Goal: Task Accomplishment & Management: Complete application form

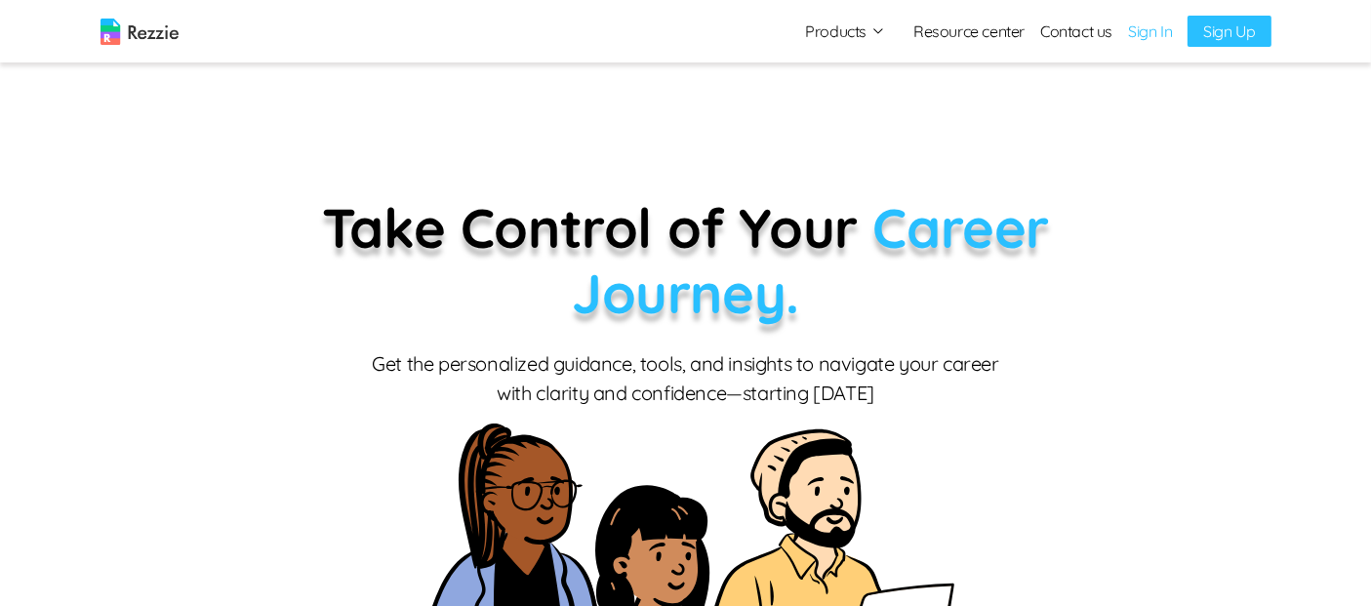
click at [1220, 32] on link "Sign Up" at bounding box center [1229, 31] width 83 height 31
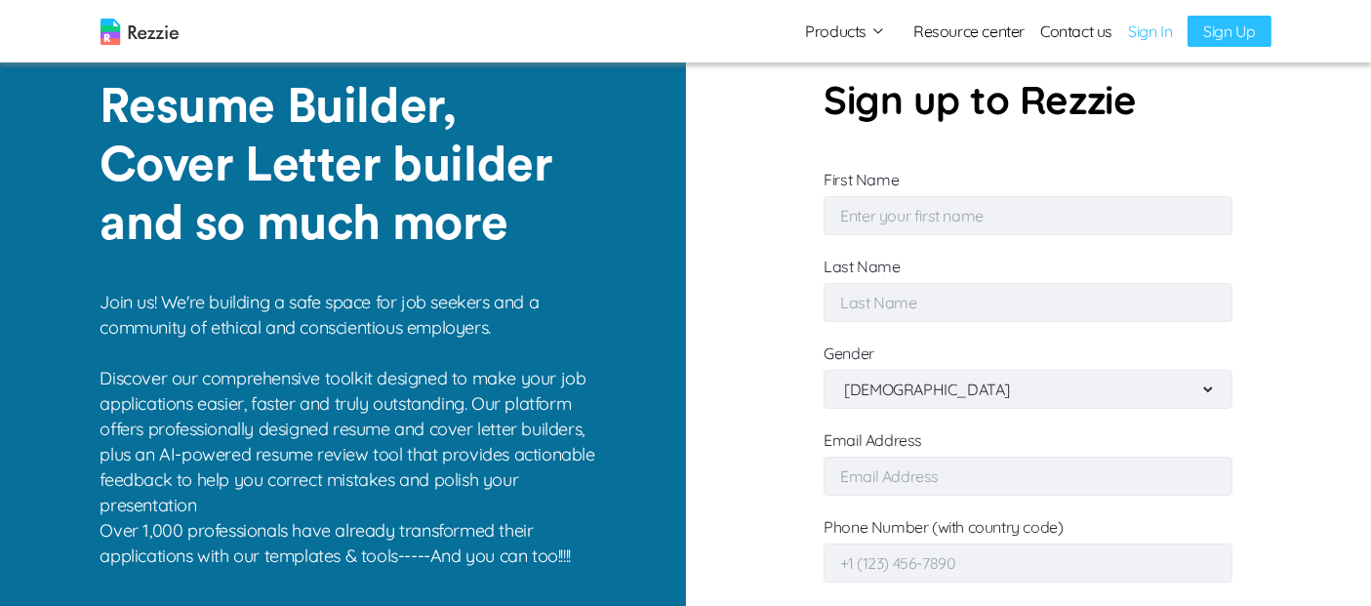
type input "[EMAIL_ADDRESS][DOMAIN_NAME]"
click at [861, 214] on input "First Name" at bounding box center [1028, 215] width 409 height 39
type input "DBA"
click at [937, 293] on input "Last Name" at bounding box center [1028, 302] width 409 height 39
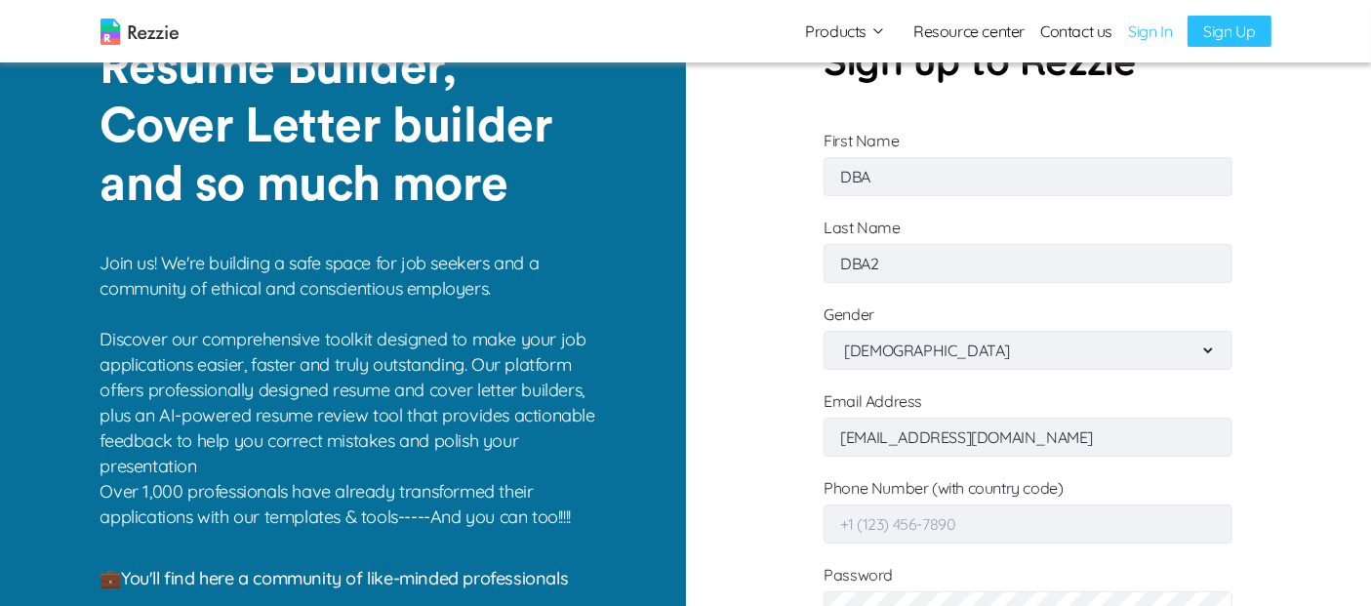
scroll to position [98, 0]
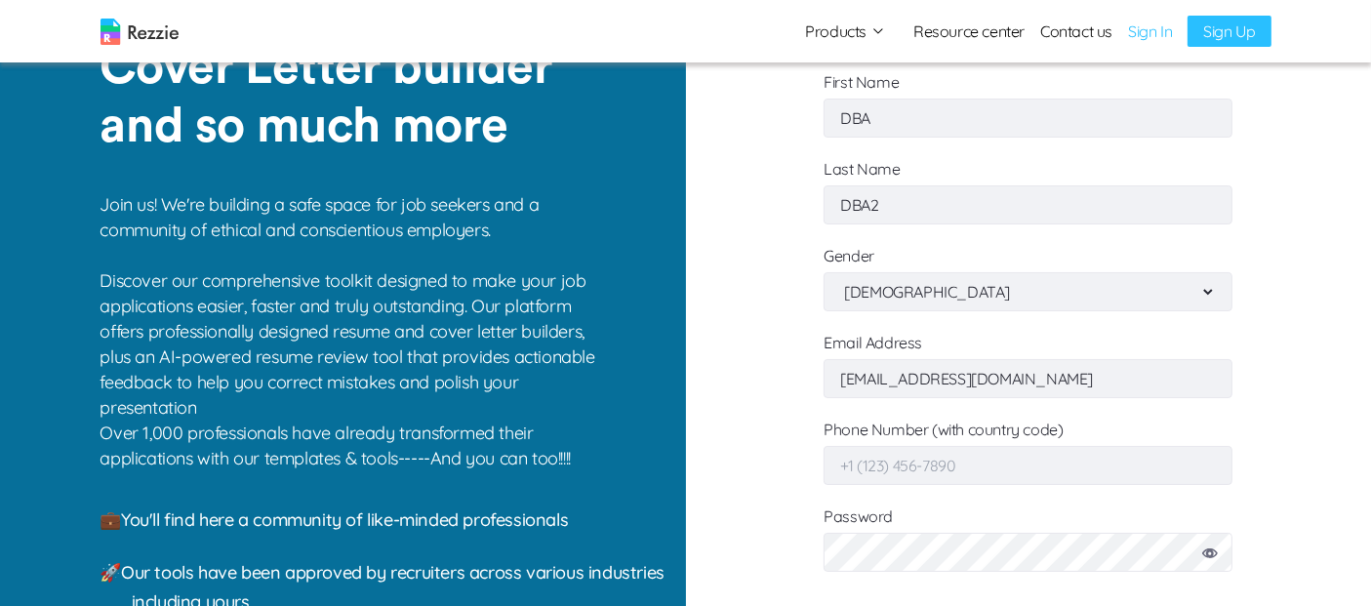
type input "DBA2"
click at [1023, 461] on input "Phone Number (with country code)" at bounding box center [1028, 465] width 409 height 39
click at [1071, 385] on input "[EMAIL_ADDRESS][DOMAIN_NAME]" at bounding box center [1028, 378] width 409 height 39
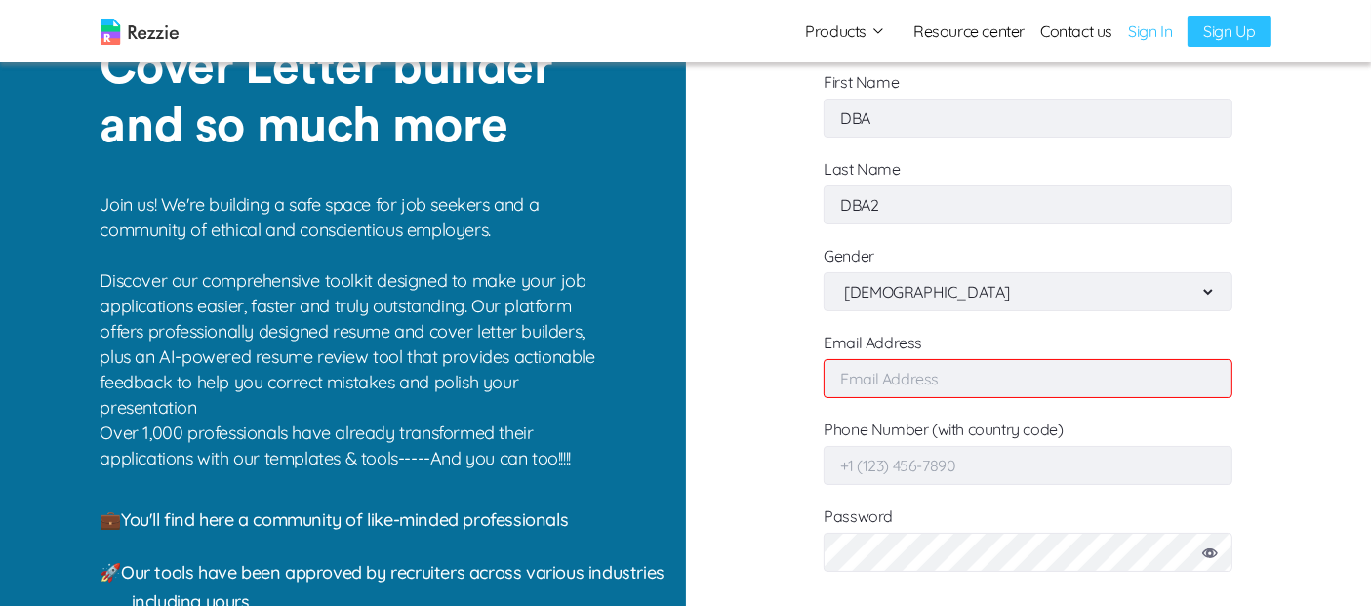
paste input "[EMAIL_ADDRESS][DOMAIN_NAME]"
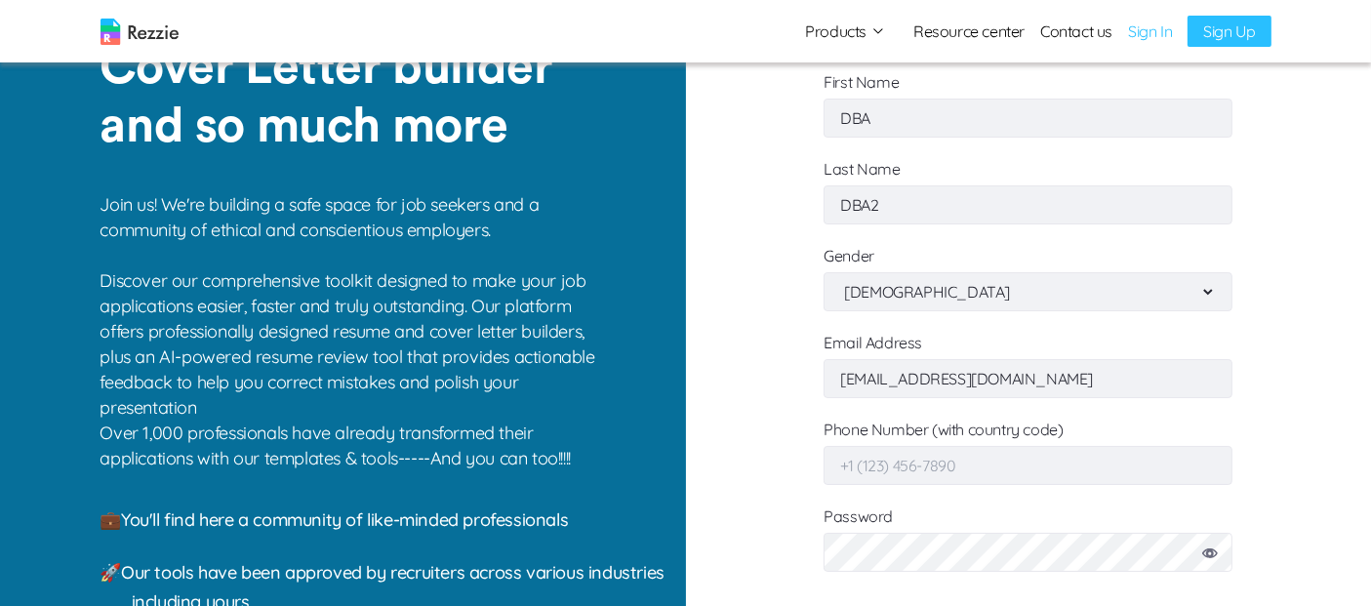
type input "[EMAIL_ADDRESS][DOMAIN_NAME]"
click at [997, 465] on input "Phone Number (with country code)" at bounding box center [1028, 465] width 409 height 39
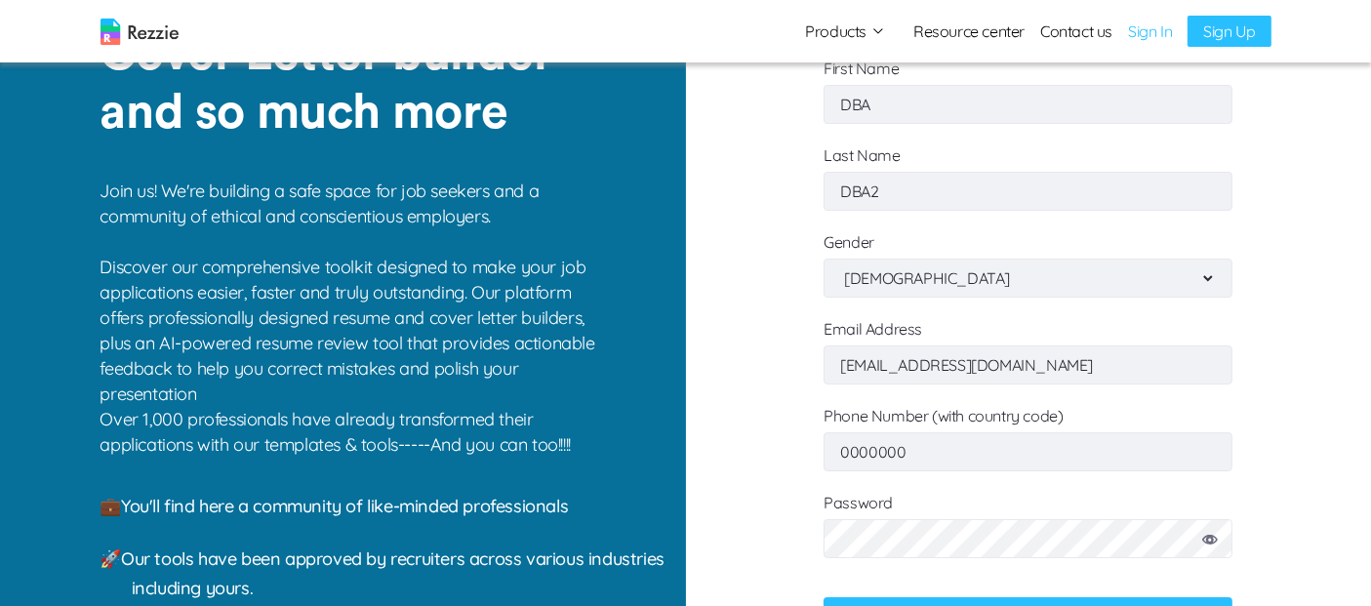
scroll to position [205, 0]
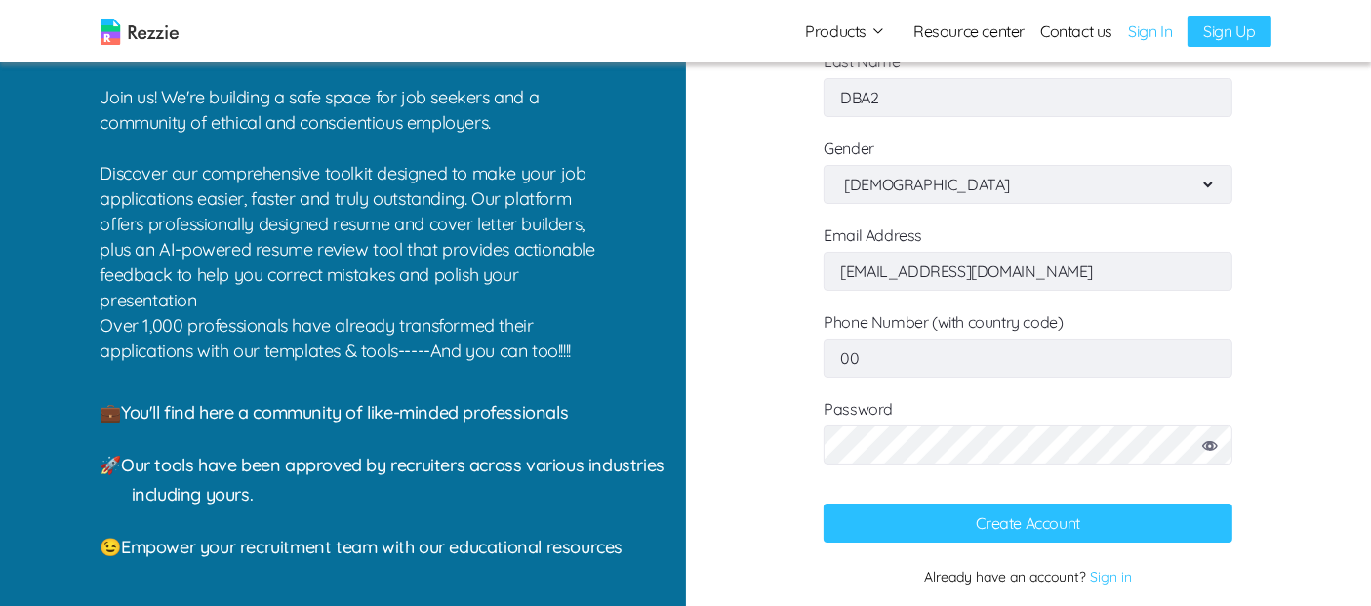
type input "0"
type input "[PHONE_NUMBER]"
click at [1210, 444] on icon at bounding box center [1210, 446] width 16 height 10
click at [1211, 446] on icon at bounding box center [1210, 446] width 16 height 10
click at [1123, 524] on button "Create Account" at bounding box center [1028, 523] width 409 height 39
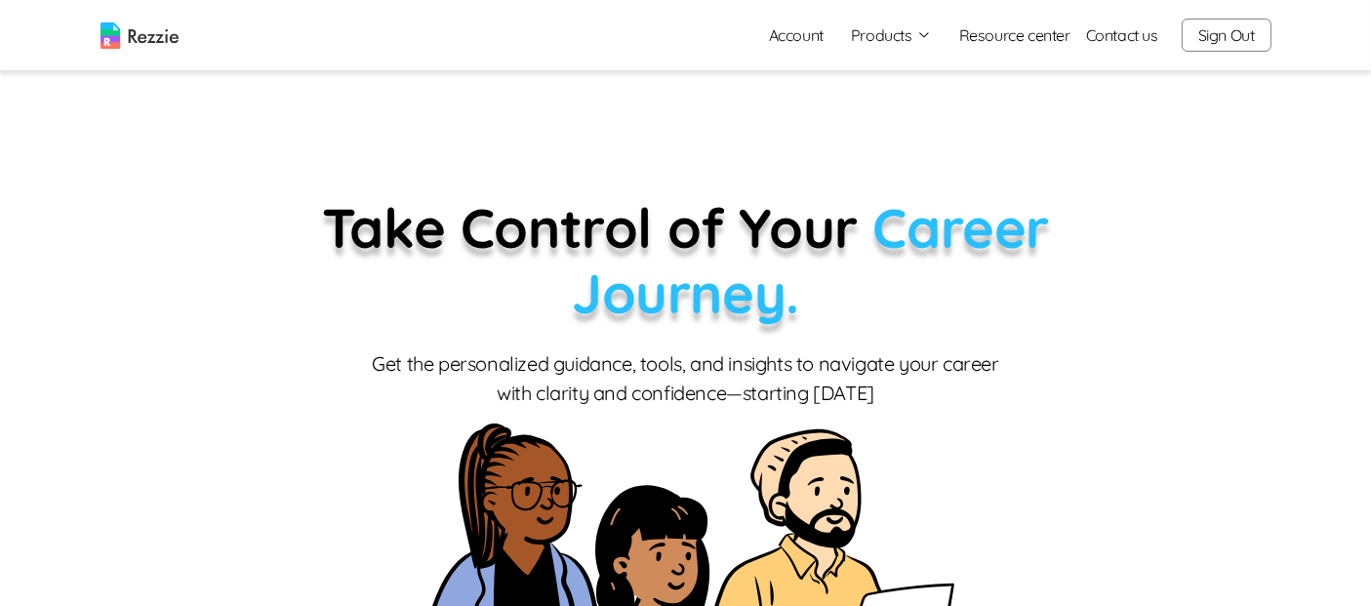
click at [906, 29] on button "Products" at bounding box center [891, 34] width 81 height 23
click at [922, 78] on link "Resume & Cover Letter Builder" at bounding box center [912, 73] width 239 height 39
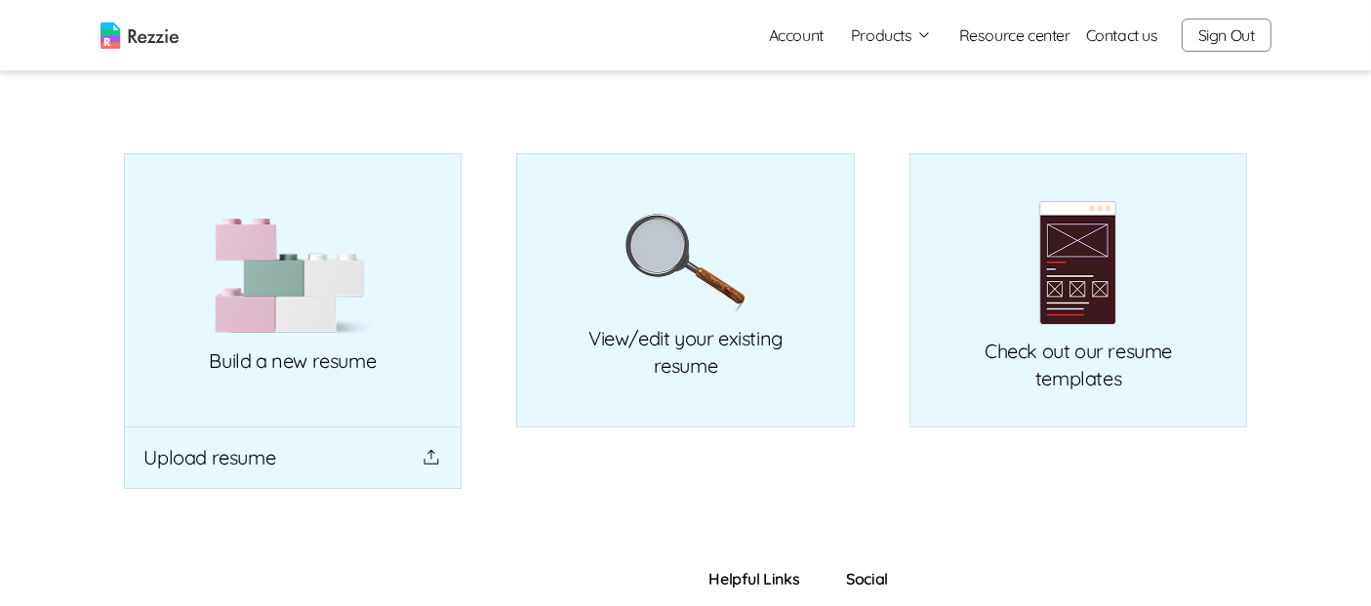
scroll to position [144, 0]
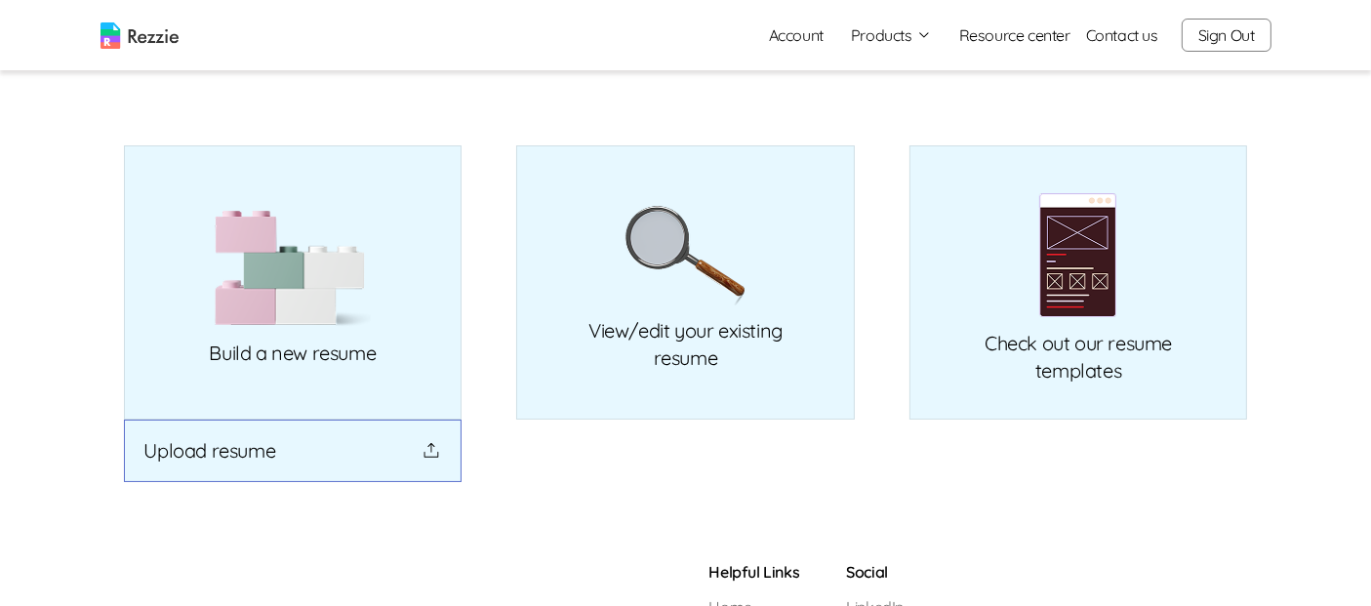
click at [337, 456] on button "Upload resume" at bounding box center [293, 451] width 339 height 62
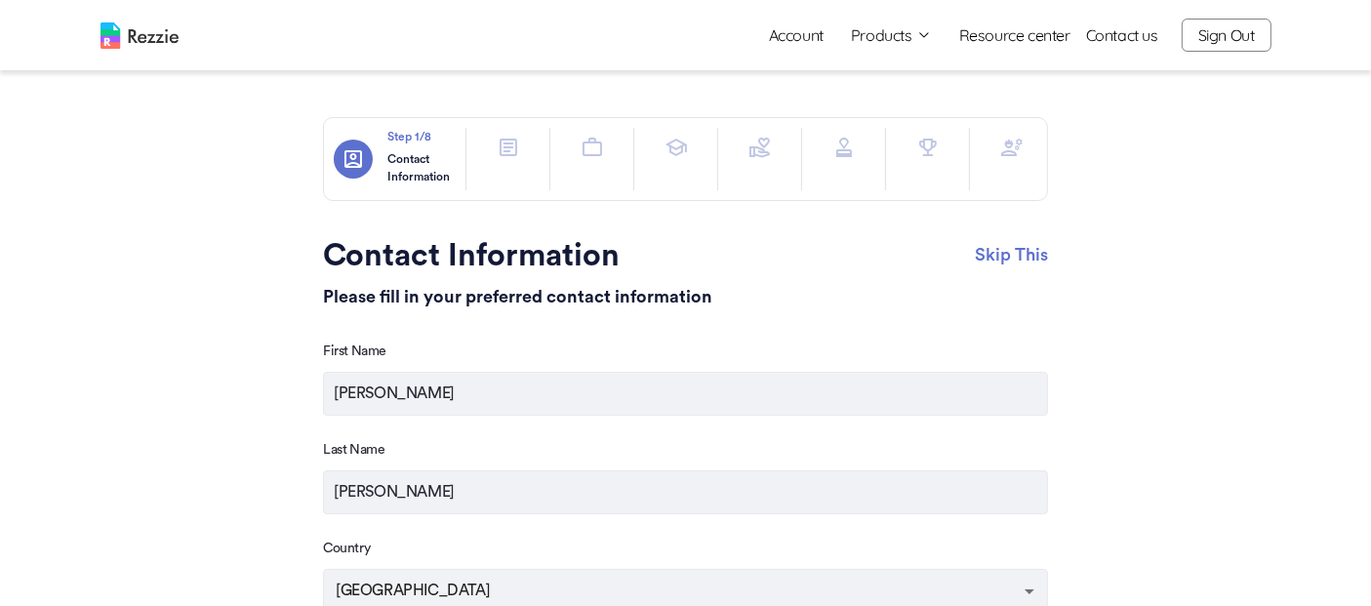
click at [1237, 344] on main "Step 1 /8 Contact Information Skip This Contact Information Please fill in your…" at bounding box center [685, 581] width 1371 height 1163
click at [898, 38] on button "Products" at bounding box center [891, 34] width 81 height 23
click at [919, 39] on button "Products" at bounding box center [891, 34] width 81 height 23
click at [794, 41] on link "Account" at bounding box center [796, 35] width 86 height 39
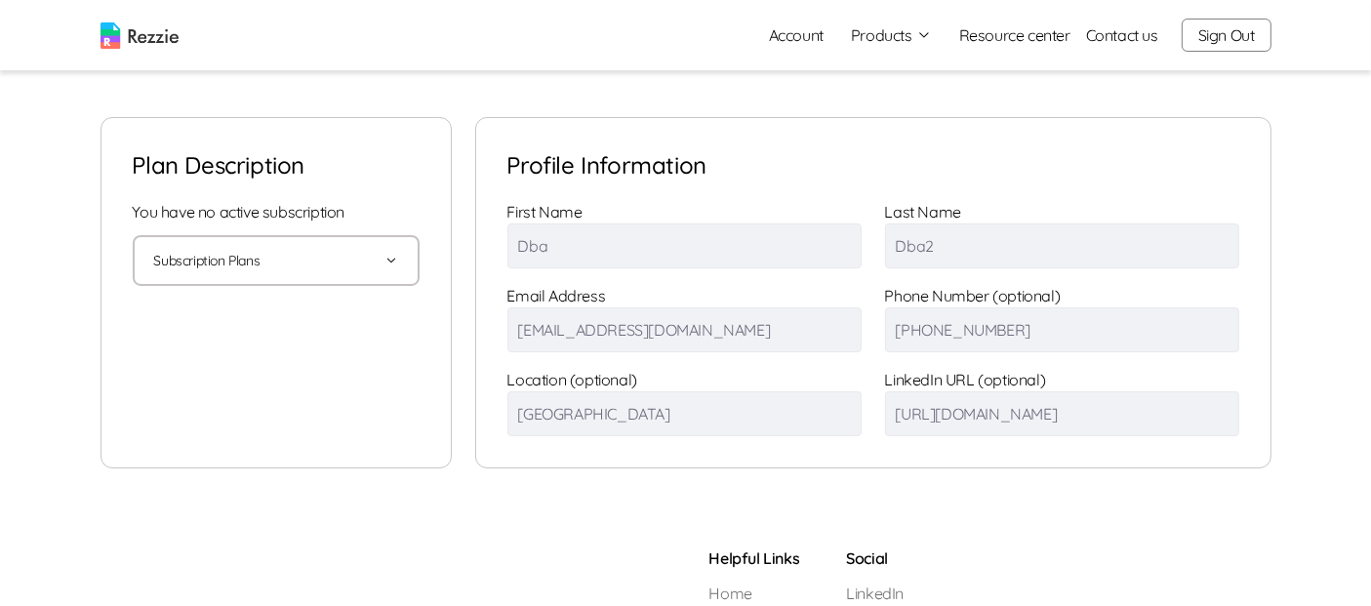
click at [903, 39] on button "Products" at bounding box center [891, 34] width 81 height 23
click at [922, 35] on icon "button" at bounding box center [924, 35] width 16 height 16
click at [898, 36] on button "Products" at bounding box center [891, 34] width 81 height 23
click at [914, 72] on link "Resume & Cover Letter Builder" at bounding box center [912, 73] width 239 height 39
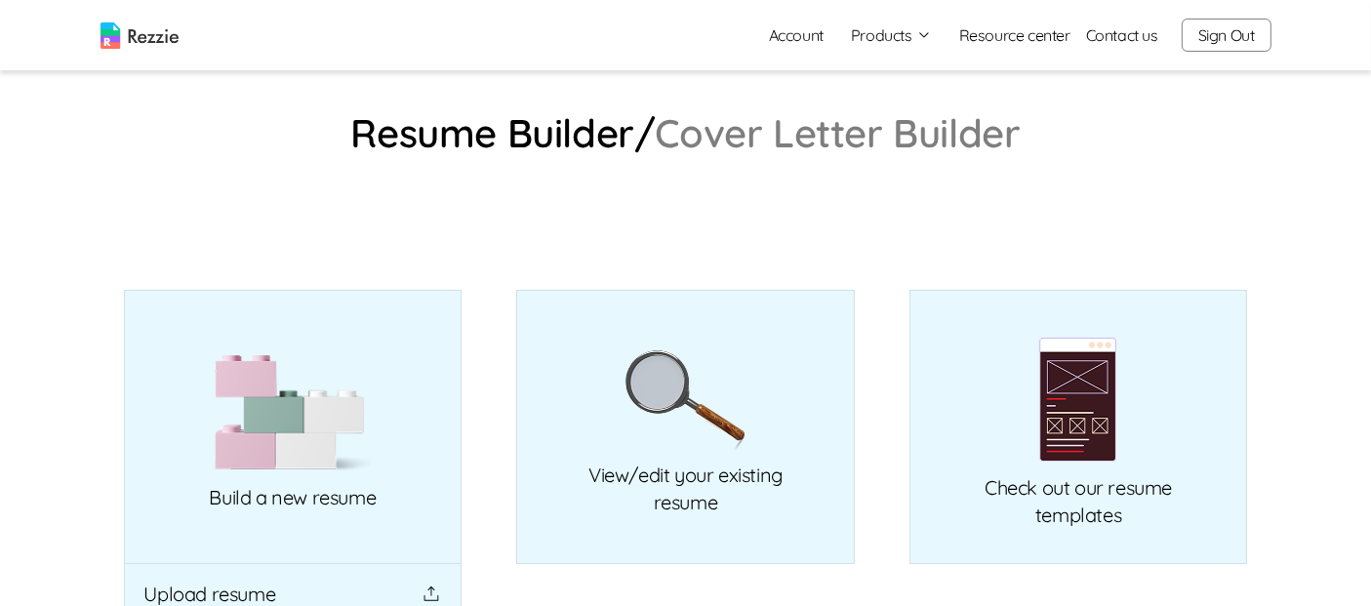
click at [906, 41] on button "Products" at bounding box center [891, 34] width 81 height 23
click at [911, 114] on link "AI Resume Review" at bounding box center [912, 112] width 239 height 39
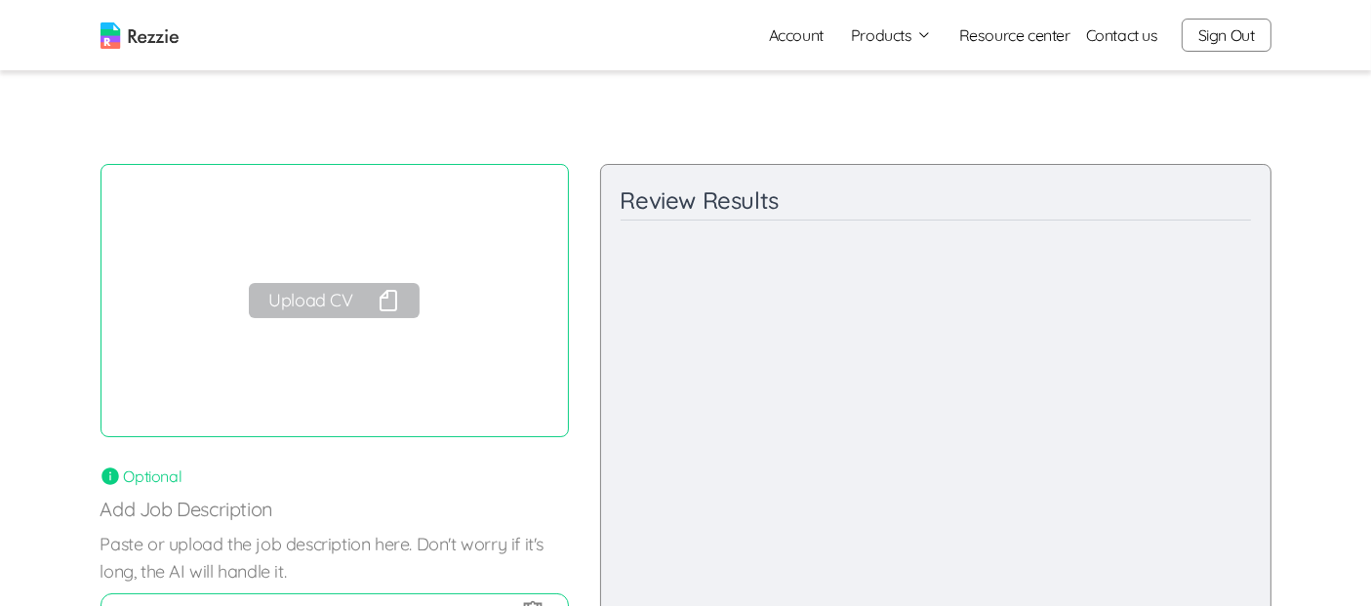
click at [903, 44] on button "Products" at bounding box center [891, 34] width 81 height 23
click at [871, 114] on link "AI Resume Review" at bounding box center [912, 112] width 239 height 39
click at [801, 42] on link "Account" at bounding box center [796, 35] width 86 height 39
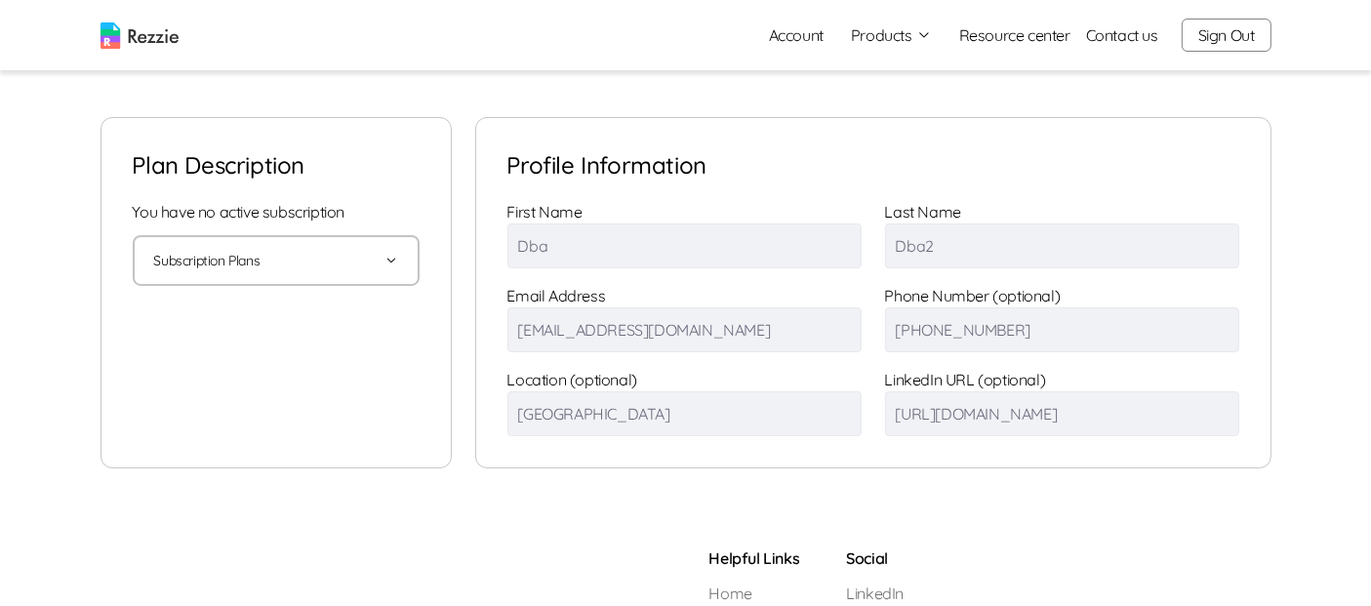
click at [1219, 38] on button "Sign Out" at bounding box center [1227, 35] width 90 height 33
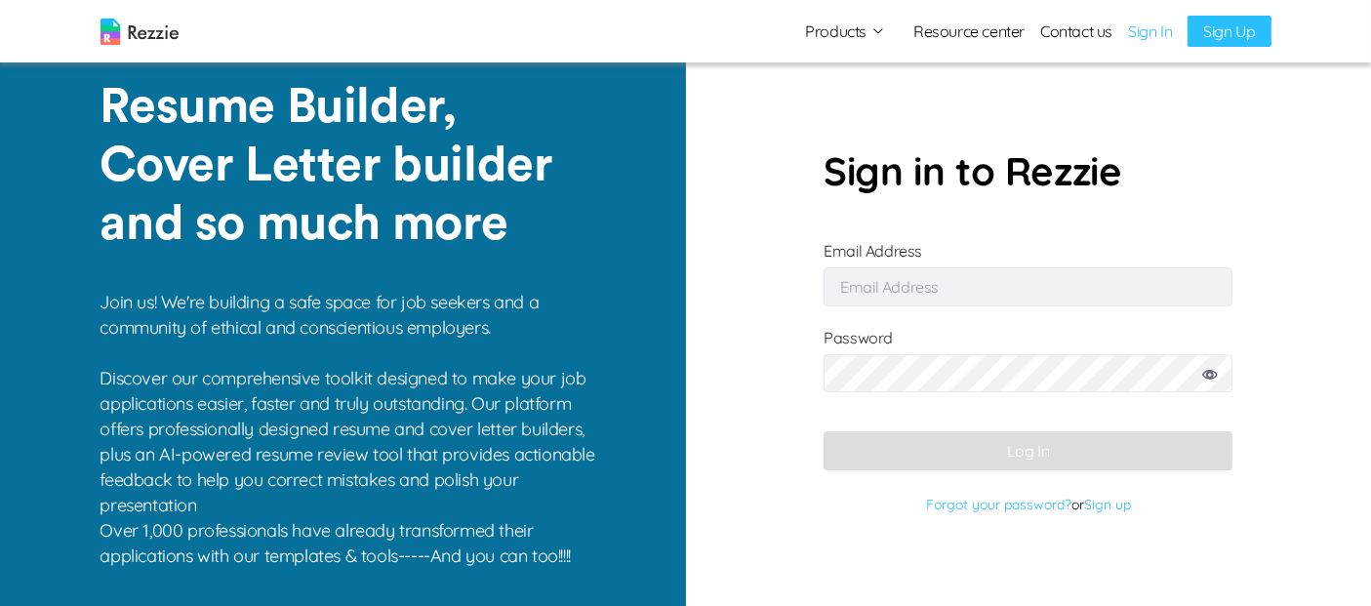
type input "[EMAIL_ADDRESS][DOMAIN_NAME]"
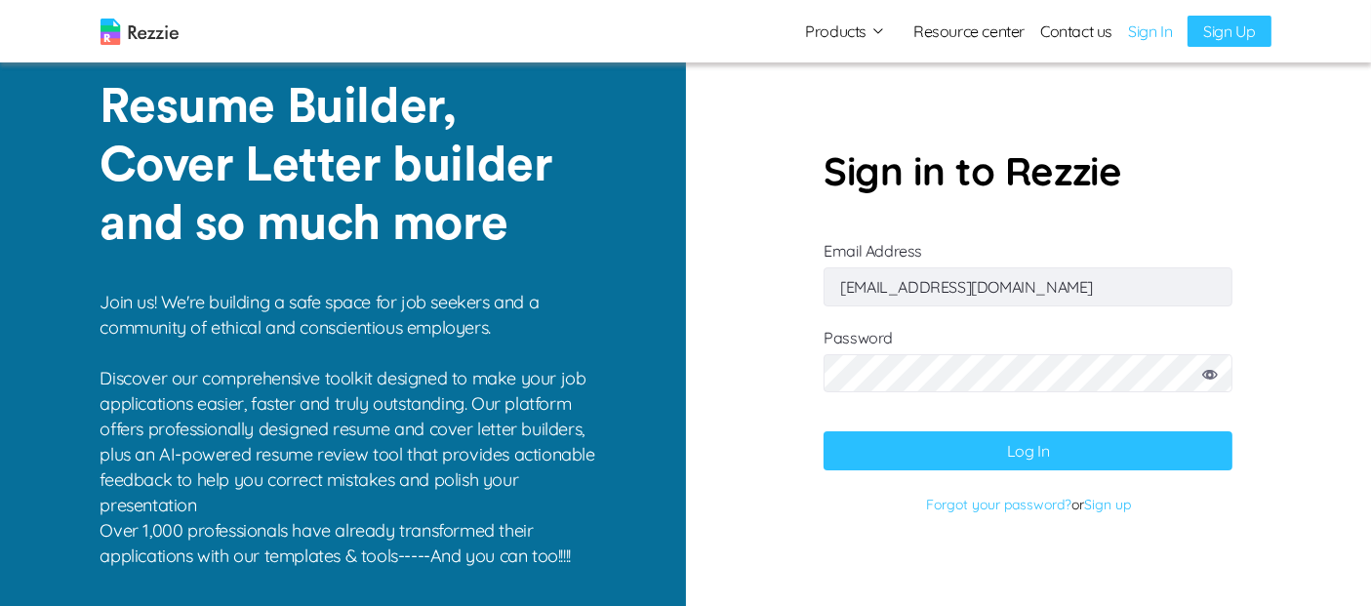
click at [158, 43] on img at bounding box center [140, 32] width 78 height 26
